Goal: Information Seeking & Learning: Learn about a topic

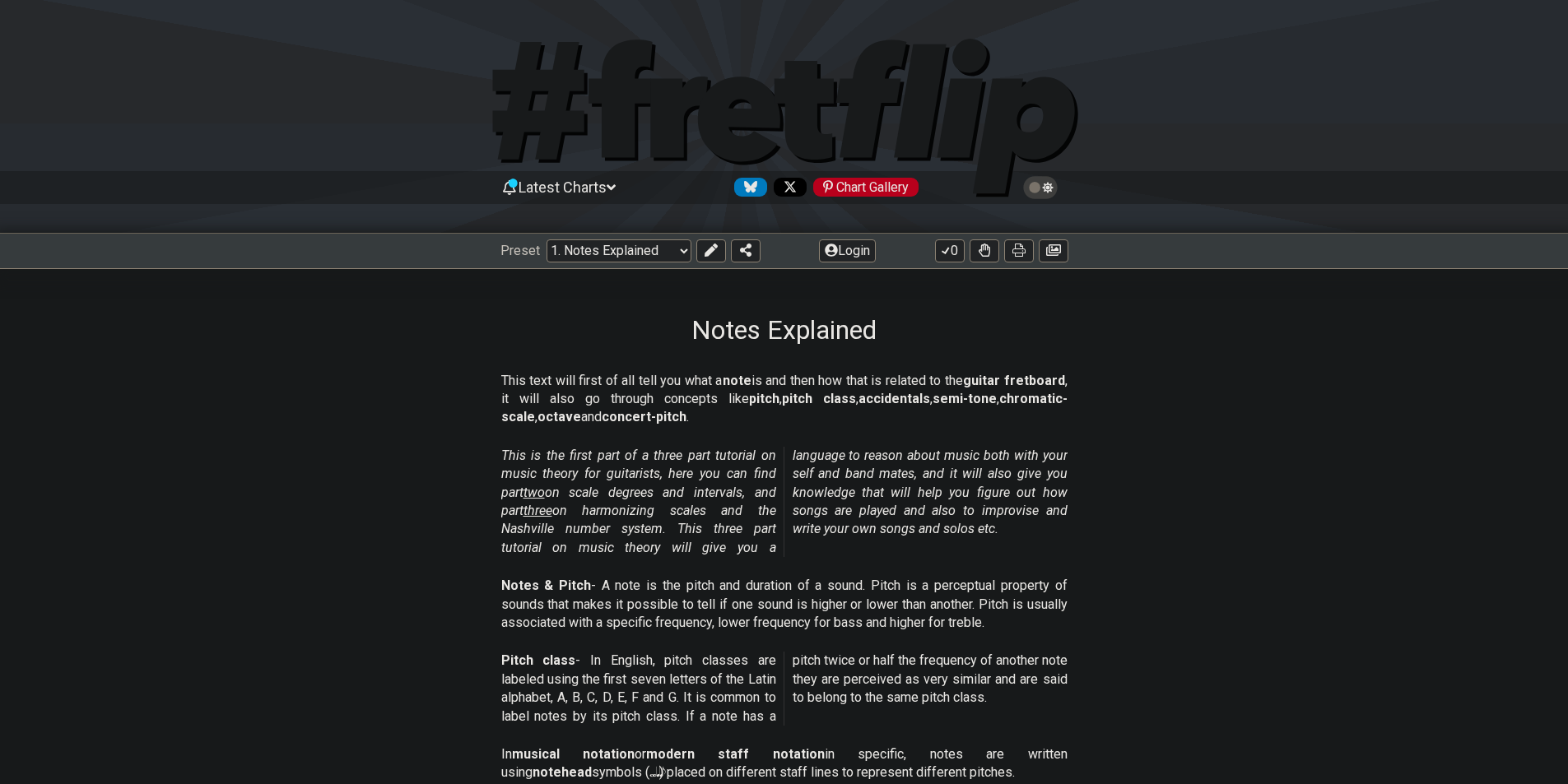
click at [613, 265] on div "Preset Welcome to #fretflip! Initial Preset Custom Preset Minor Pentatonic Majo…" at bounding box center [784, 251] width 1568 height 37
click at [624, 255] on select "Welcome to #fretflip! Initial Preset Custom Preset Minor Pentatonic Major Penta…" at bounding box center [619, 251] width 145 height 23
click at [895, 467] on em "This is the first part of a three part tutorial on music theory for guitarists,…" at bounding box center [784, 501] width 566 height 108
click at [605, 255] on select "Welcome to #fretflip! Initial Preset Custom Preset Minor Pentatonic Major Penta…" at bounding box center [619, 251] width 145 height 23
click at [546, 240] on select "Welcome to #fretflip! Initial Preset Custom Preset Minor Pentatonic Major Penta…" at bounding box center [619, 251] width 145 height 23
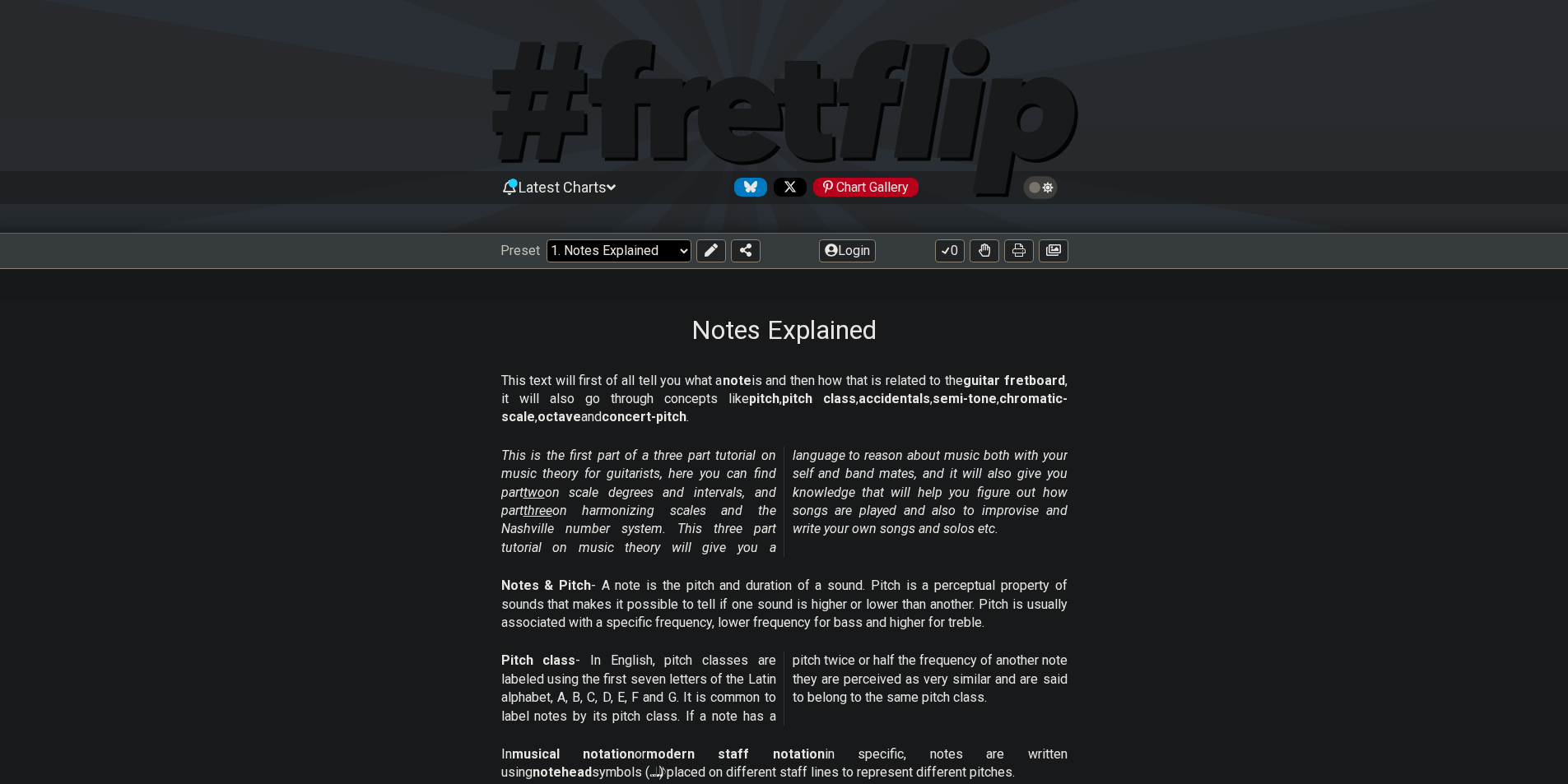
select select "/welcome"
select select "C"
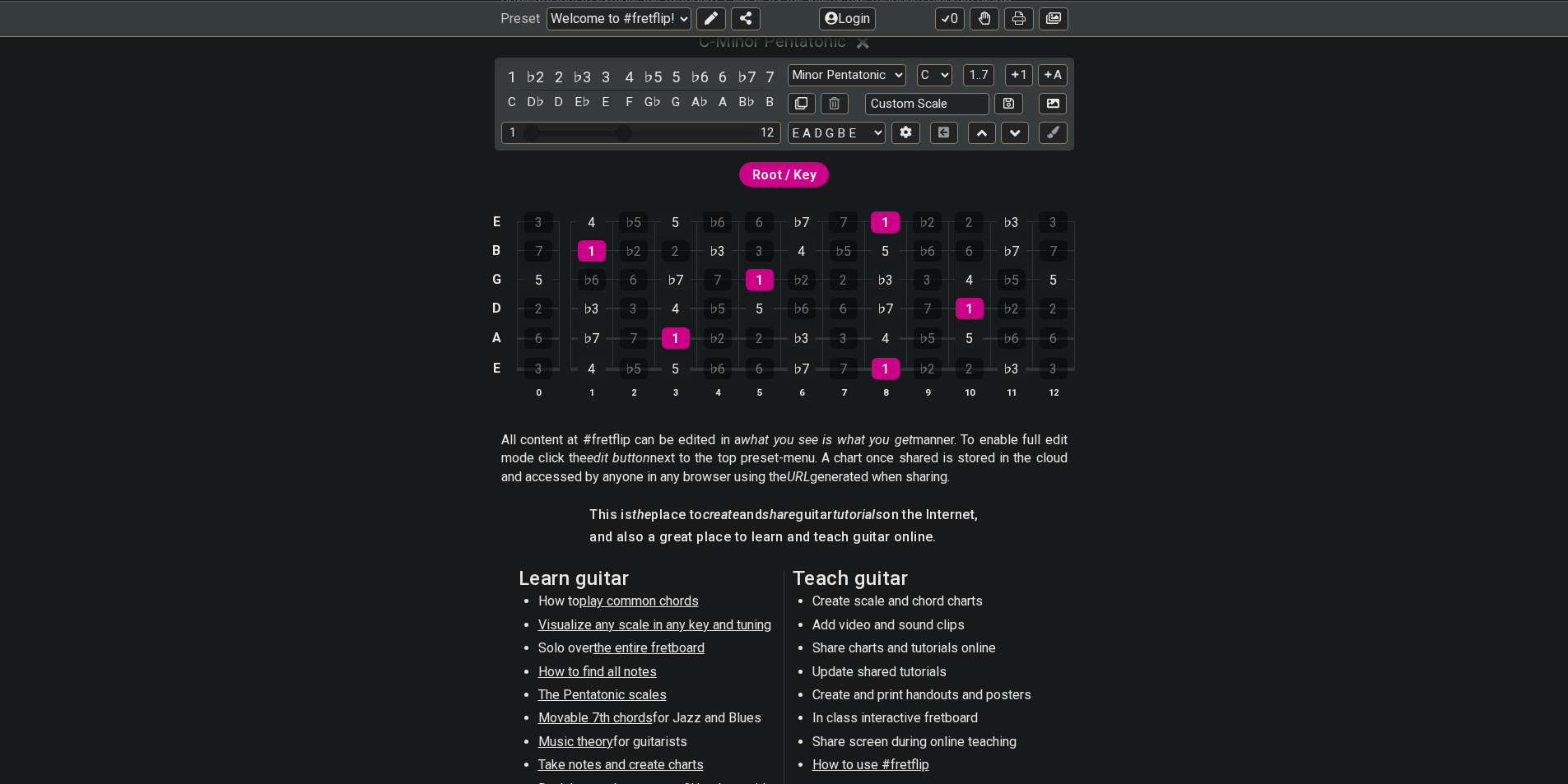
scroll to position [412, 0]
